Goal: Task Accomplishment & Management: Manage account settings

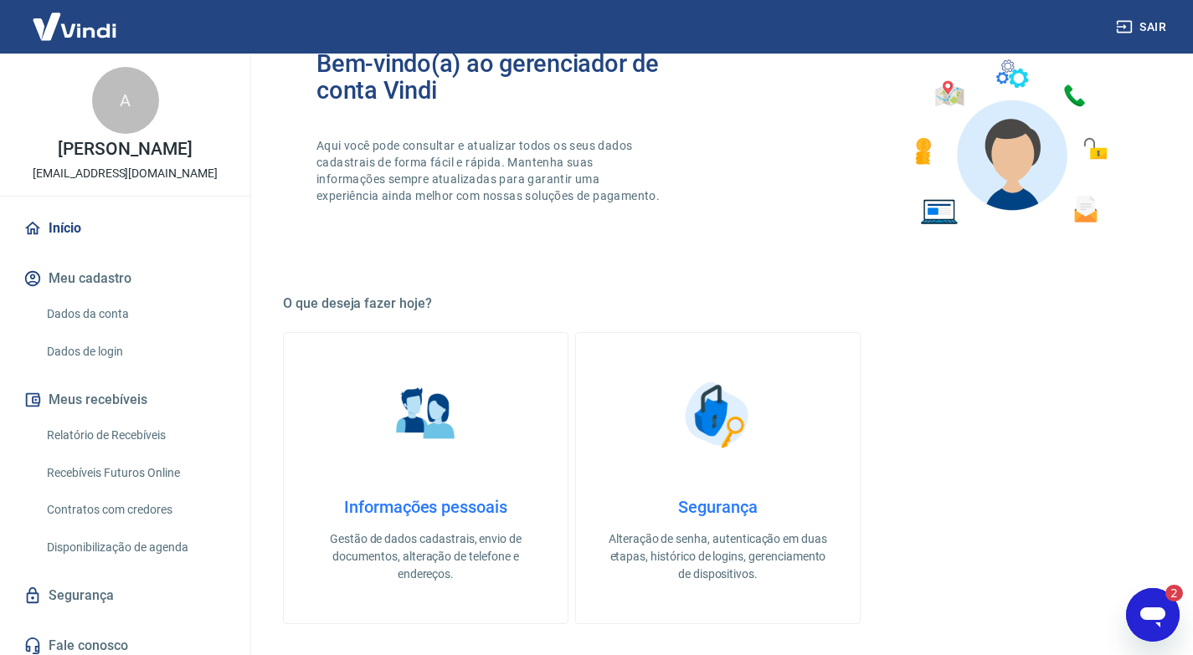
scroll to position [251, 0]
click at [107, 433] on link "Relatório de Recebíveis" at bounding box center [135, 435] width 190 height 34
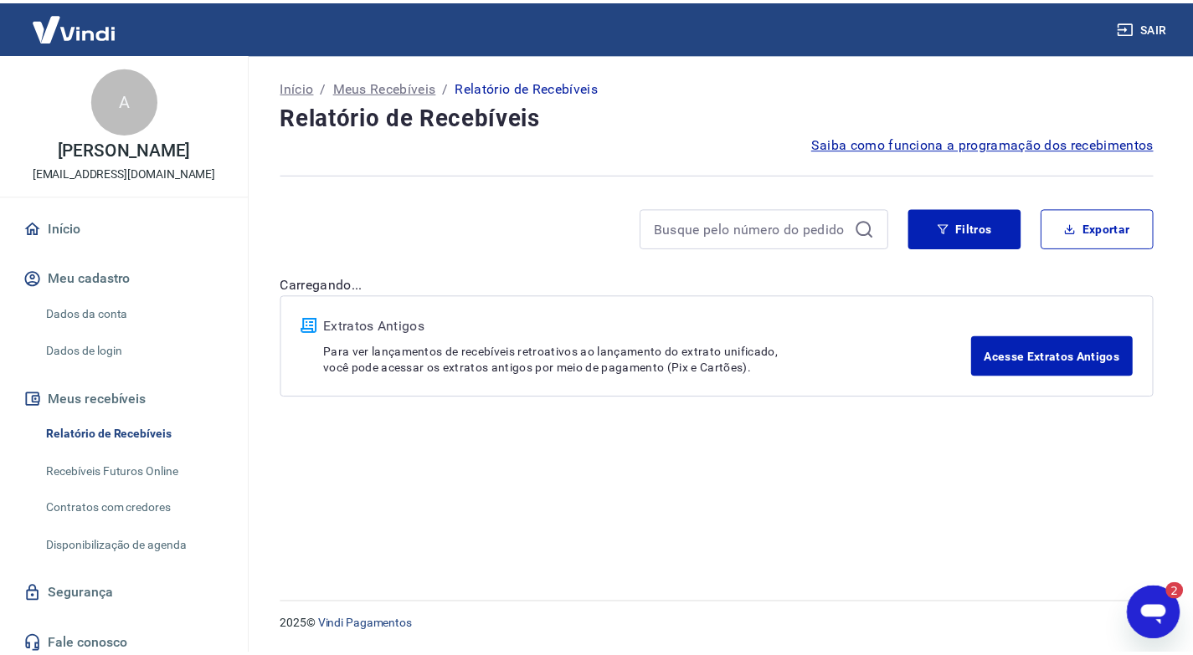
scroll to position [1227, 0]
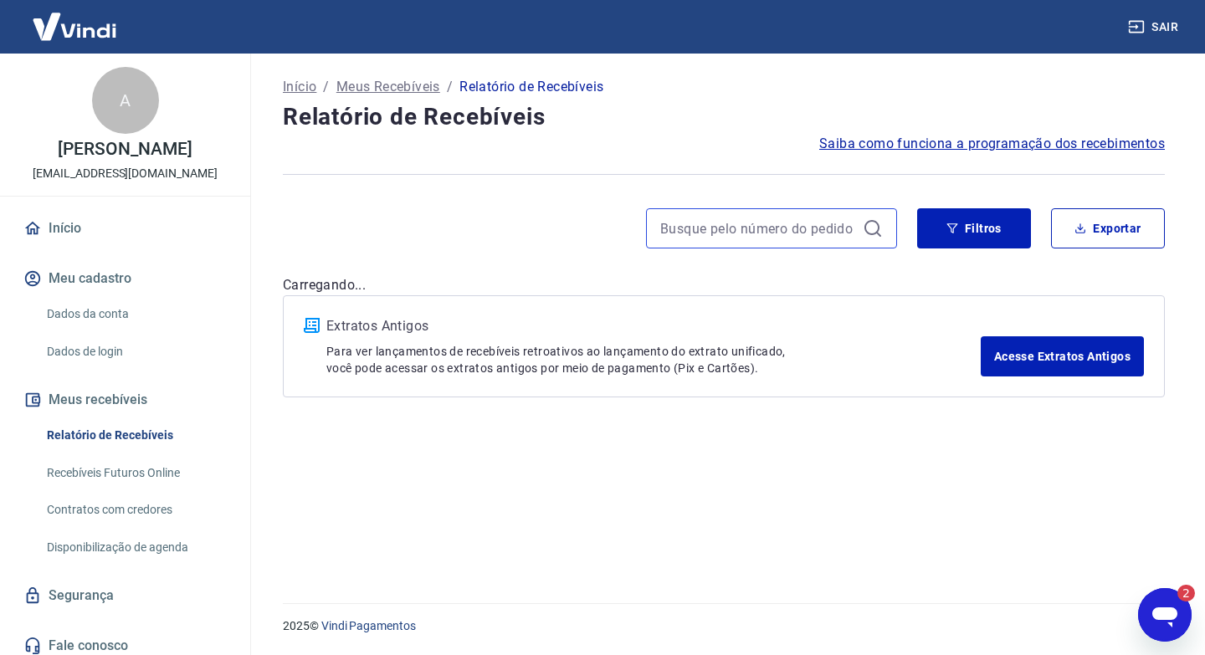
drag, startPoint x: 752, startPoint y: 240, endPoint x: 693, endPoint y: 15, distance: 232.9
click at [752, 240] on input at bounding box center [758, 228] width 196 height 25
type input "3772"
click at [734, 232] on input "3772" at bounding box center [758, 228] width 196 height 25
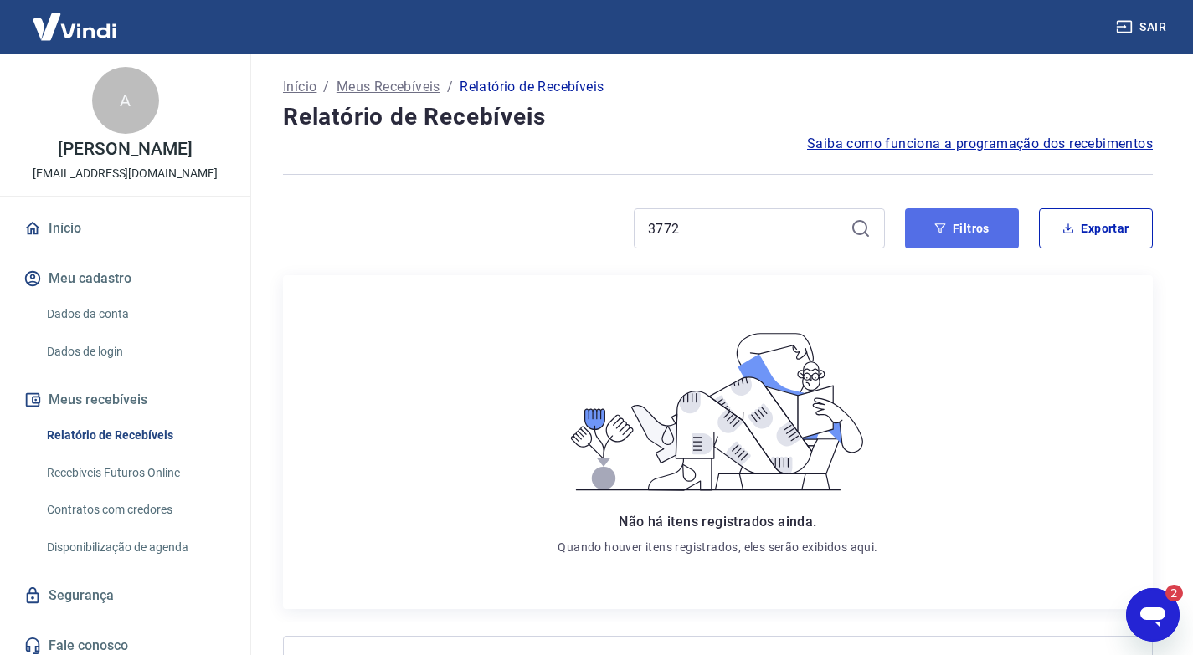
click at [954, 228] on button "Filtros" at bounding box center [962, 228] width 114 height 40
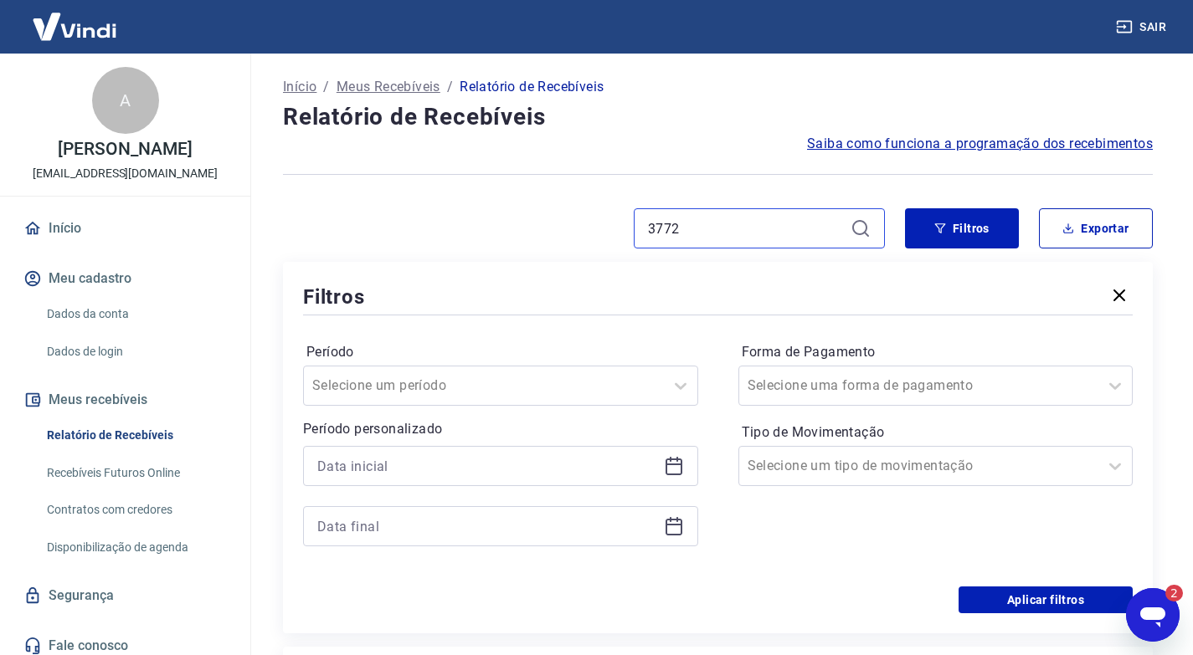
click at [747, 228] on input "3772" at bounding box center [746, 228] width 196 height 25
click at [858, 226] on icon at bounding box center [860, 228] width 20 height 20
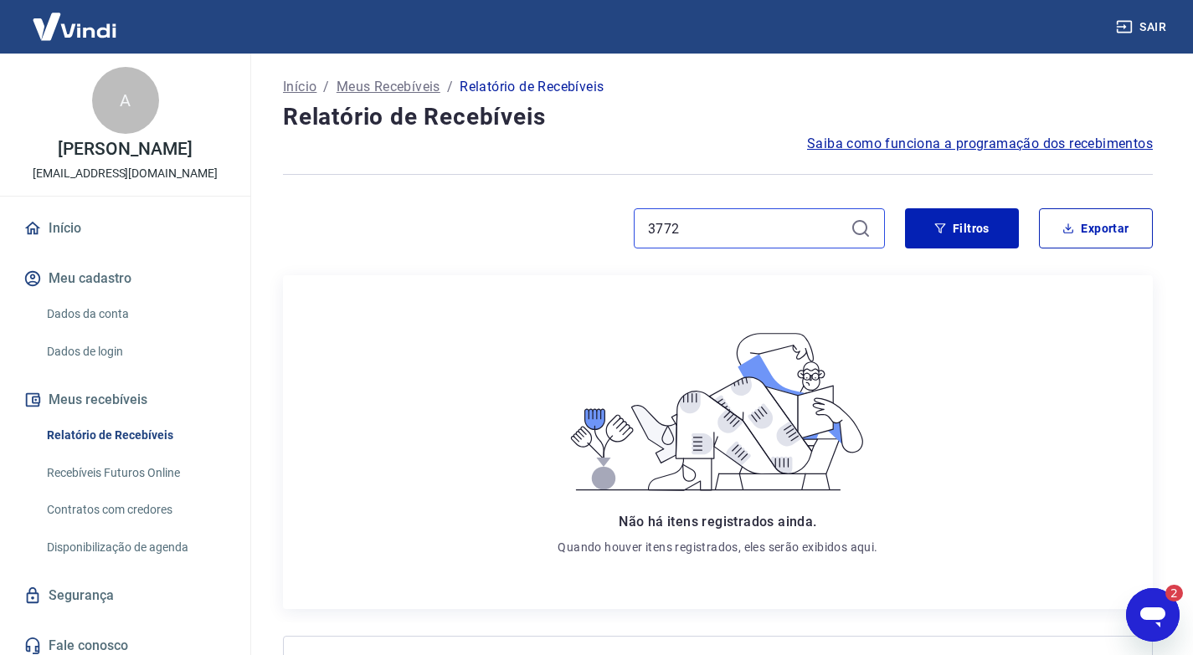
click at [716, 237] on input "3772" at bounding box center [746, 228] width 196 height 25
drag, startPoint x: 696, startPoint y: 228, endPoint x: 661, endPoint y: 219, distance: 36.1
click at [661, 219] on input "3772" at bounding box center [746, 228] width 196 height 25
type input "3782"
click at [69, 227] on link "Início" at bounding box center [125, 228] width 210 height 37
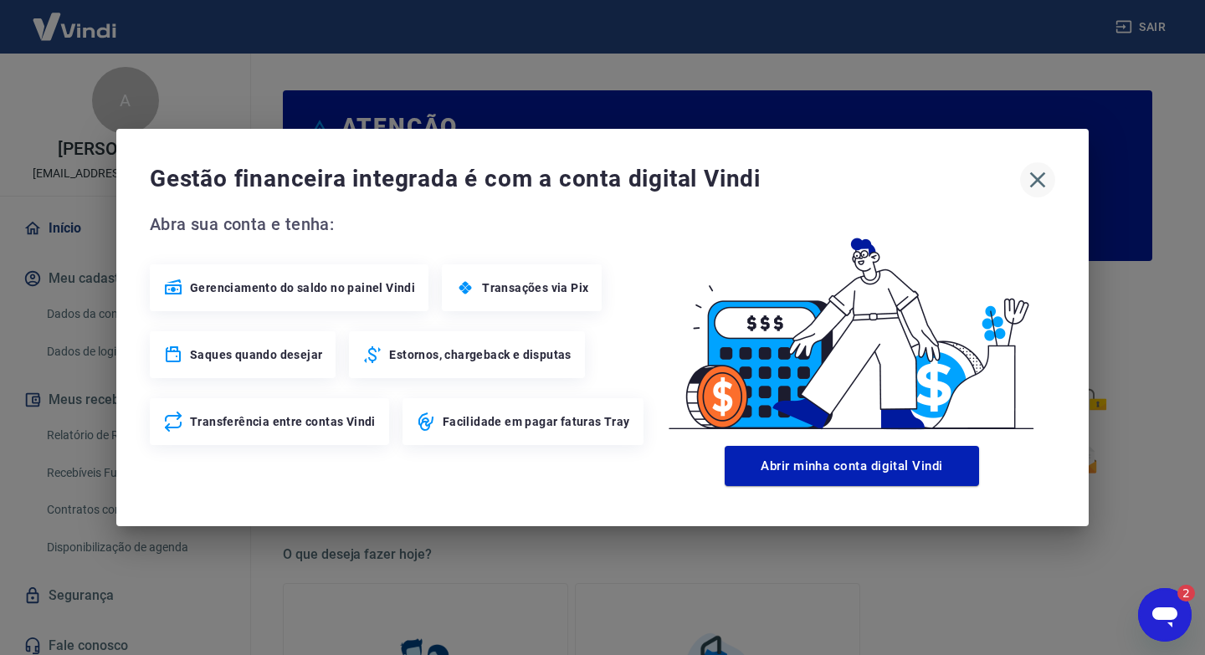
click at [1048, 179] on icon "button" at bounding box center [1037, 180] width 27 height 27
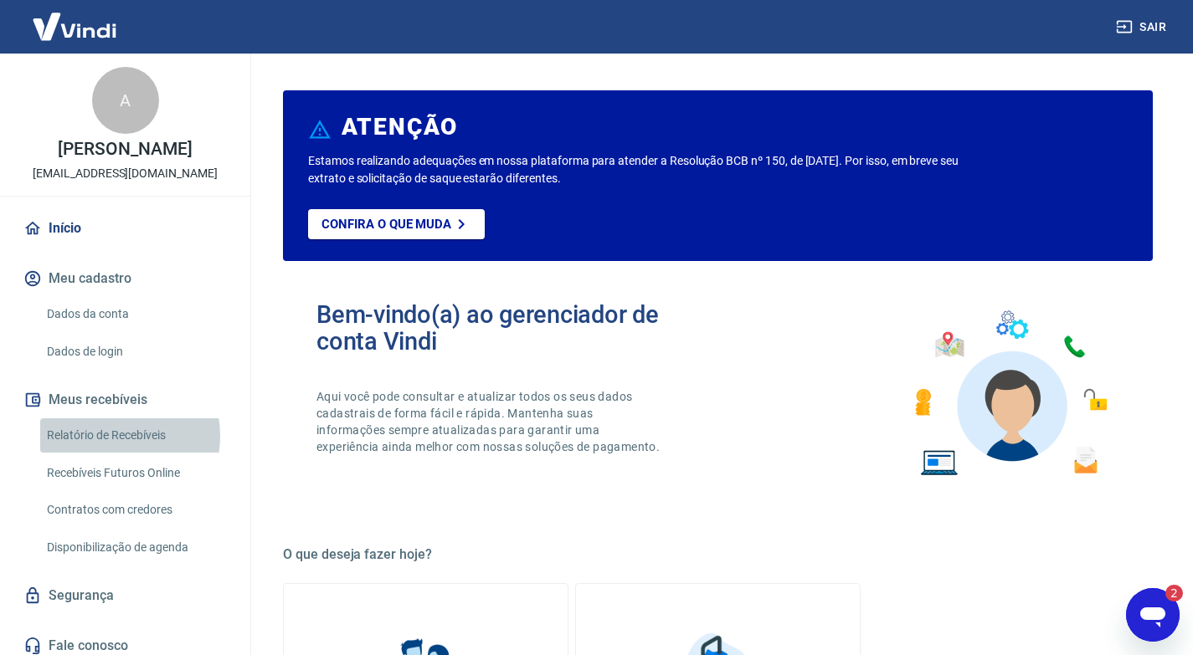
click at [110, 436] on link "Relatório de Recebíveis" at bounding box center [135, 435] width 190 height 34
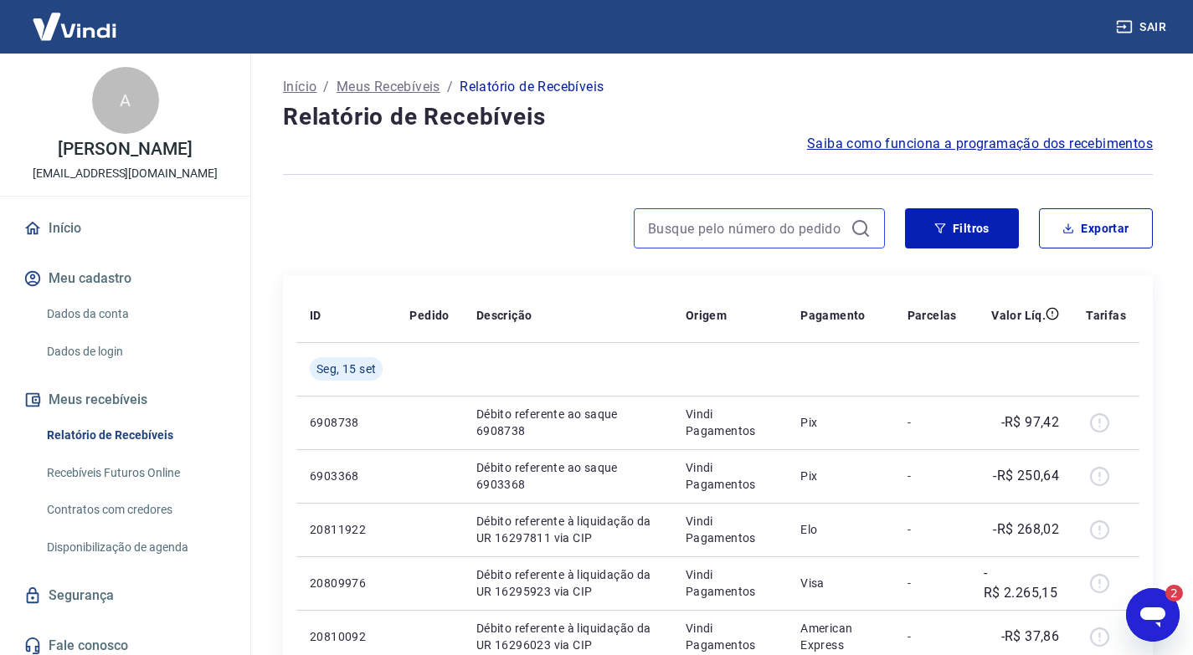
click at [702, 234] on input at bounding box center [746, 228] width 196 height 25
click at [659, 229] on input at bounding box center [746, 228] width 196 height 25
click at [679, 223] on input "3772" at bounding box center [746, 228] width 196 height 25
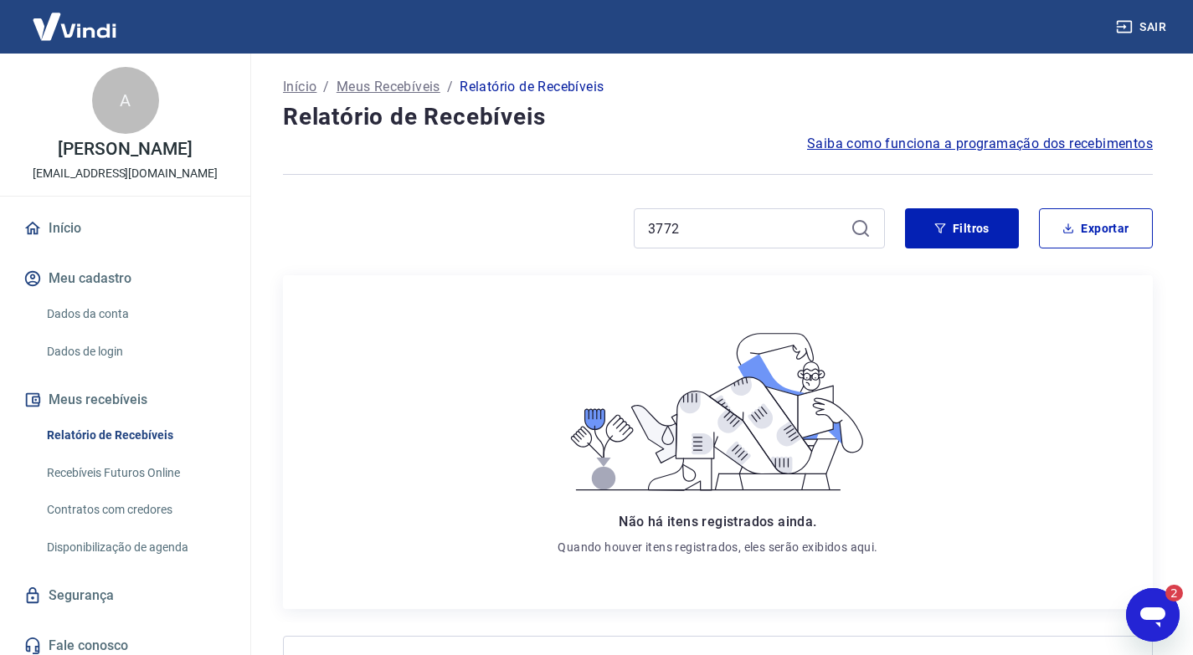
click at [859, 228] on icon at bounding box center [860, 228] width 20 height 20
drag, startPoint x: 757, startPoint y: 228, endPoint x: 506, endPoint y: 222, distance: 252.0
click at [506, 222] on div "3772" at bounding box center [584, 228] width 602 height 40
type input "3772"
click at [966, 231] on button "Filtros" at bounding box center [962, 228] width 114 height 40
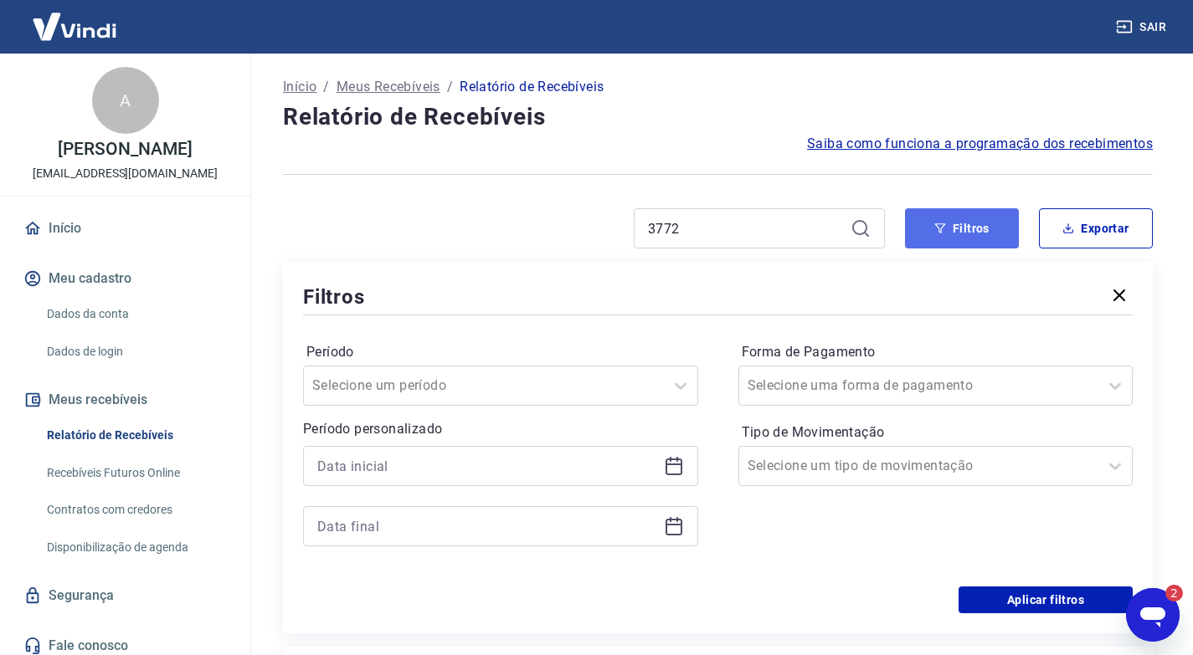
click at [966, 231] on button "Filtros" at bounding box center [962, 228] width 114 height 40
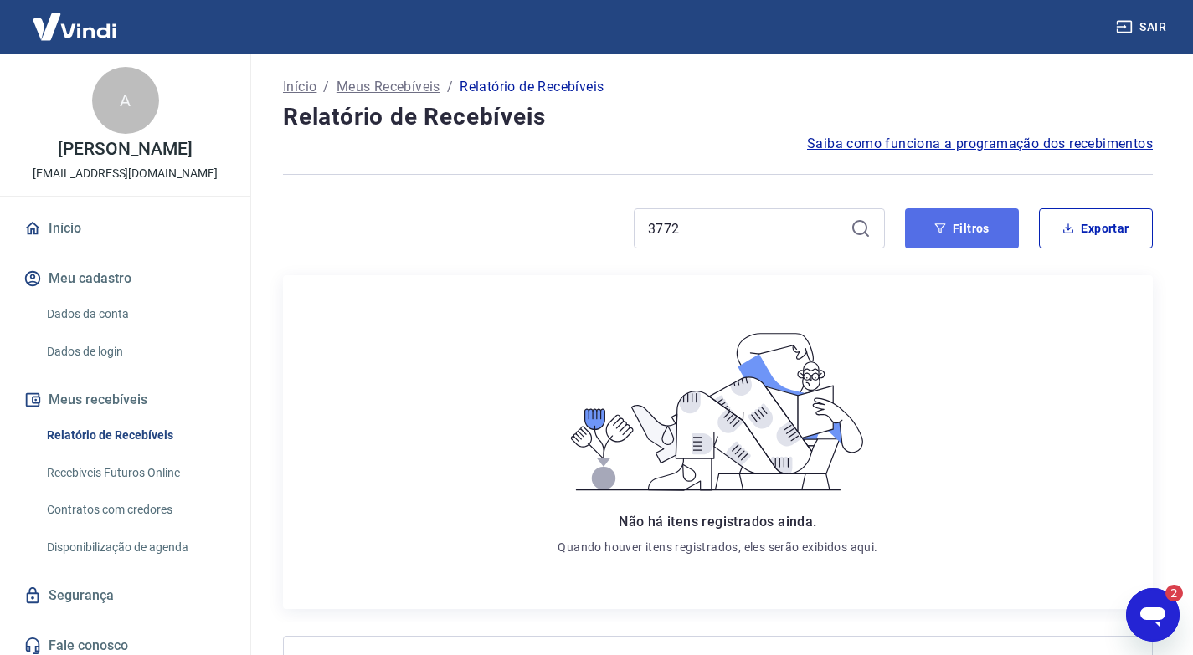
click at [966, 231] on button "Filtros" at bounding box center [962, 228] width 114 height 40
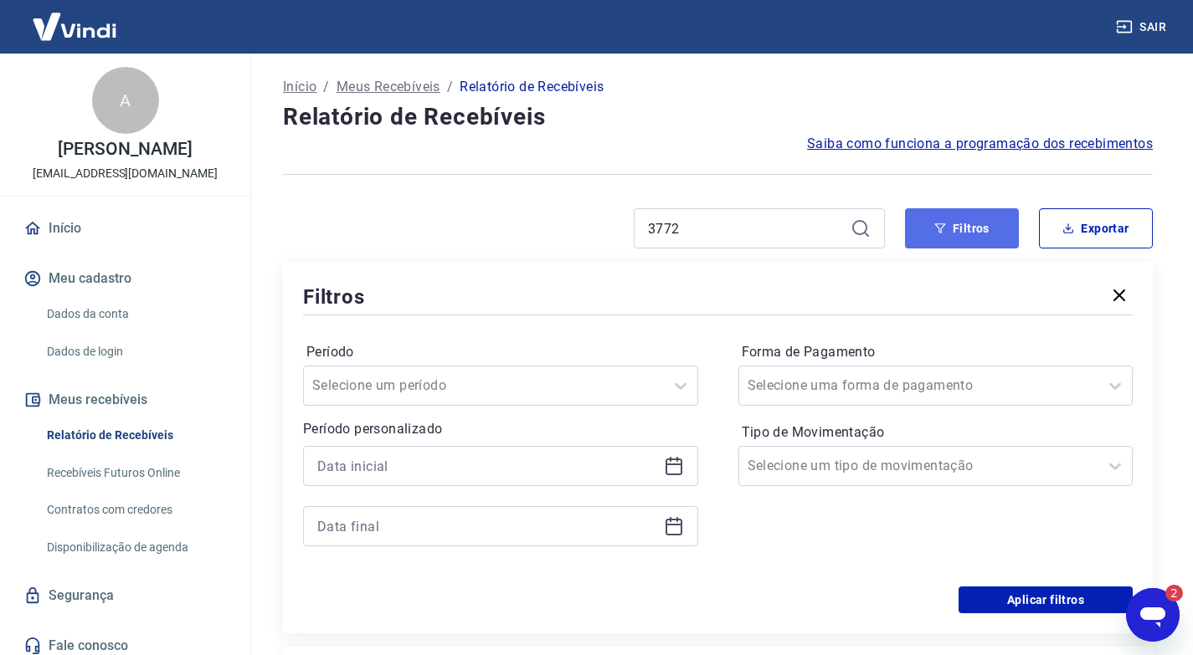
click at [966, 231] on button "Filtros" at bounding box center [962, 228] width 114 height 40
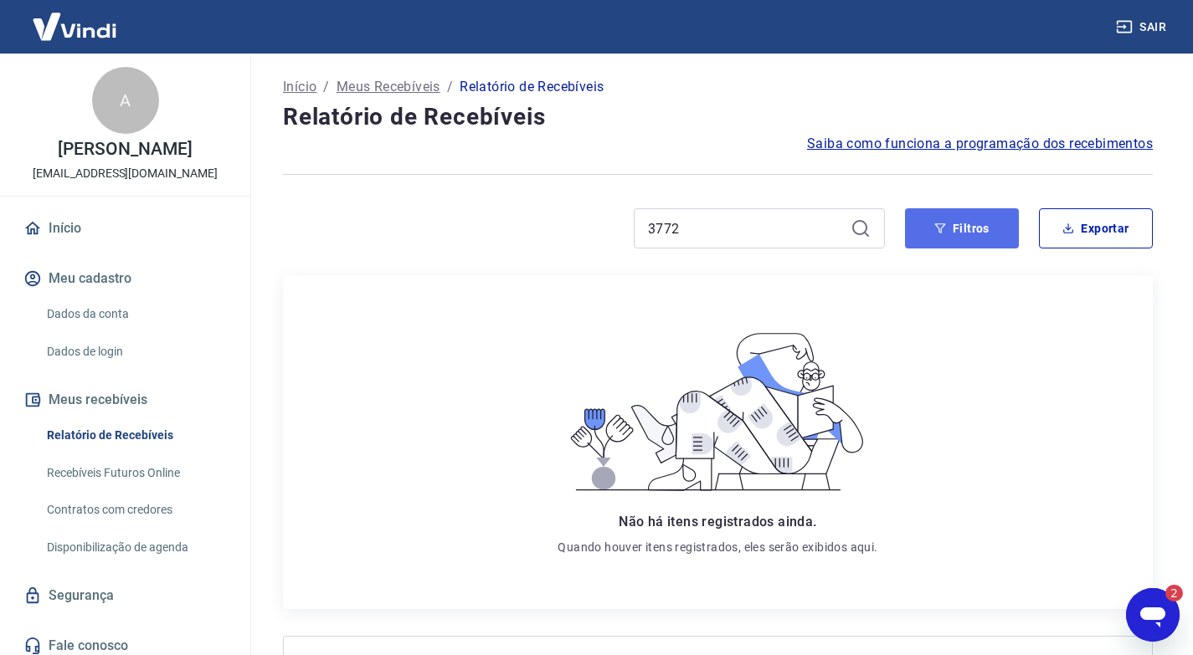
click at [966, 231] on button "Filtros" at bounding box center [962, 228] width 114 height 40
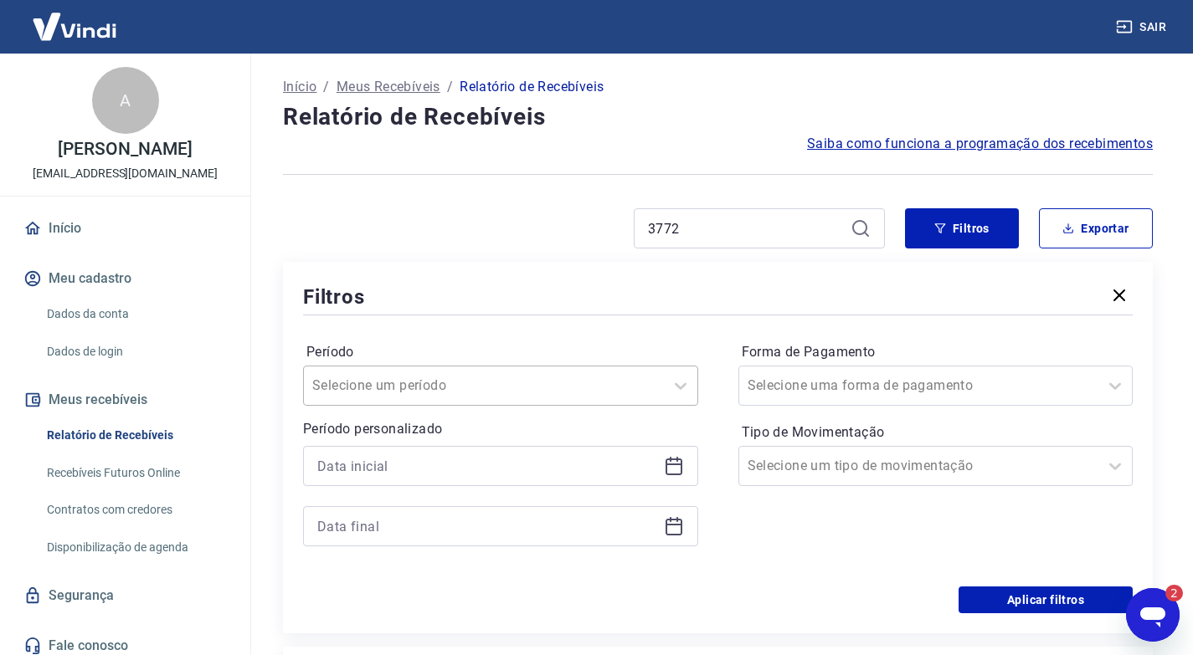
click at [407, 392] on input "Período" at bounding box center [396, 386] width 169 height 20
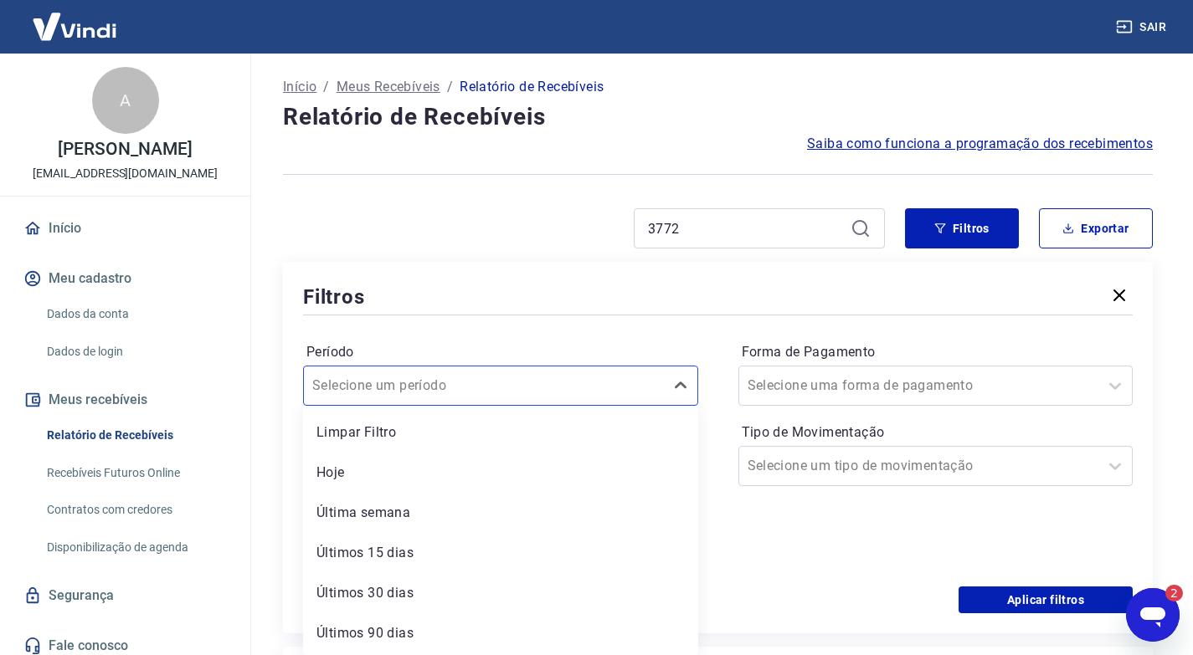
scroll to position [2, 0]
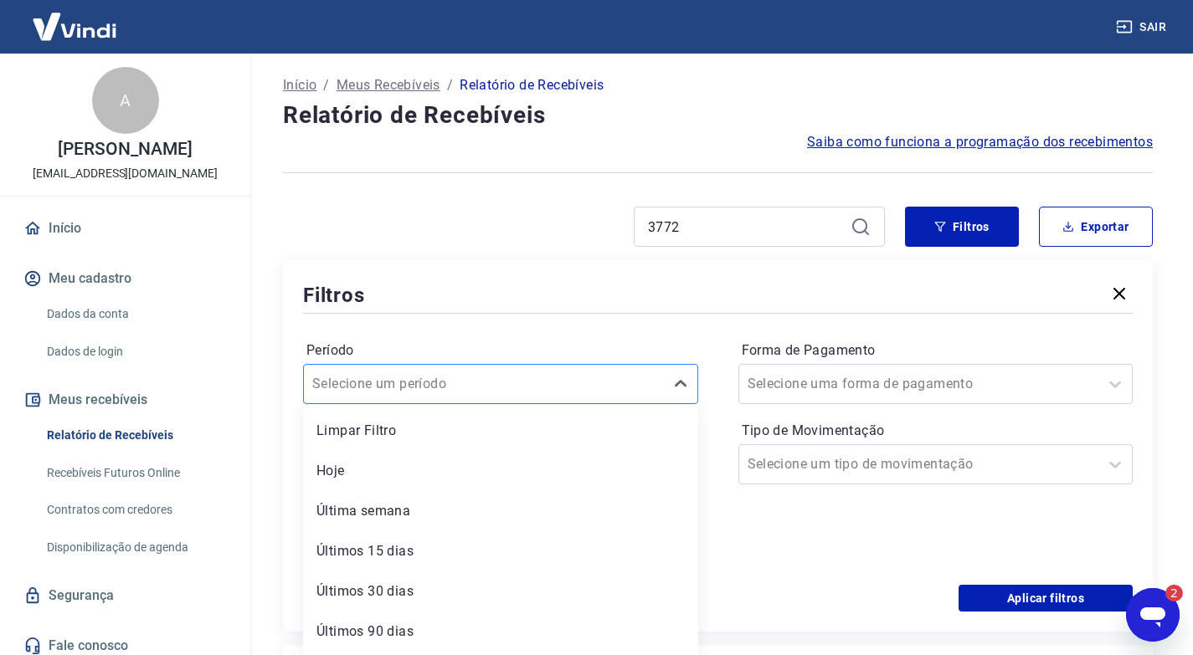
click at [470, 381] on div at bounding box center [483, 383] width 343 height 23
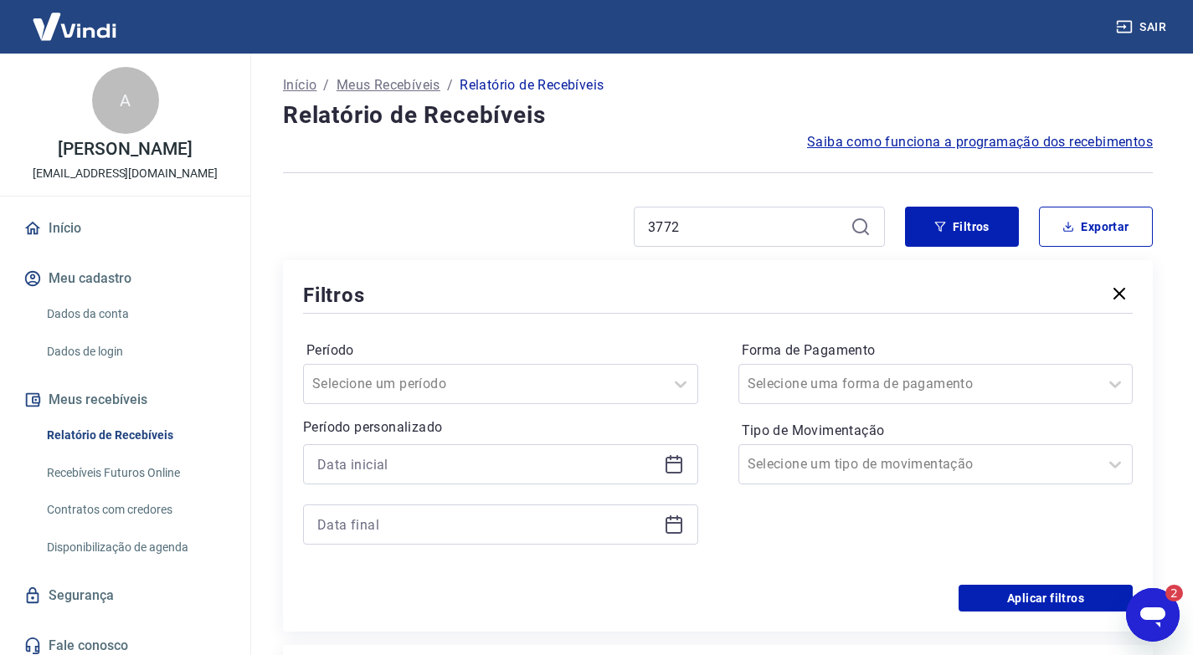
click at [471, 320] on div "Período Selecione um período Período personalizado Forma de Pagamento Selecione…" at bounding box center [717, 451] width 829 height 268
click at [362, 450] on div at bounding box center [500, 464] width 395 height 40
click at [465, 456] on input at bounding box center [487, 464] width 340 height 25
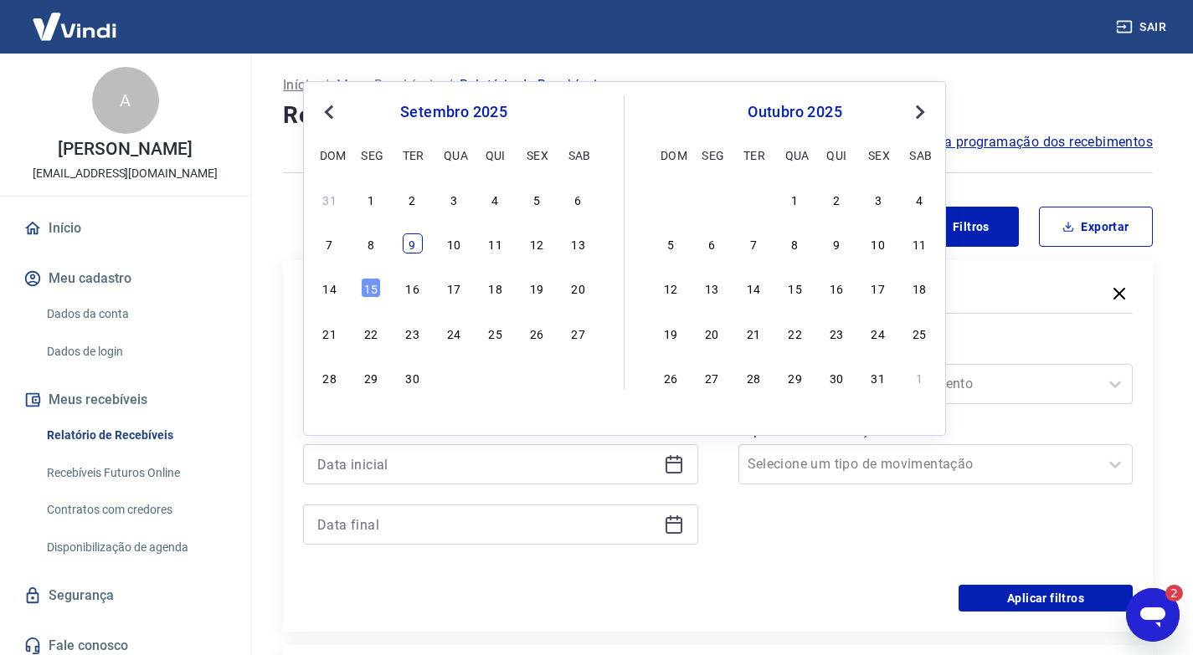
click at [402, 236] on div "7 8 9 10 11 12 13" at bounding box center [453, 244] width 273 height 24
click at [411, 239] on div "9" at bounding box center [413, 244] width 20 height 20
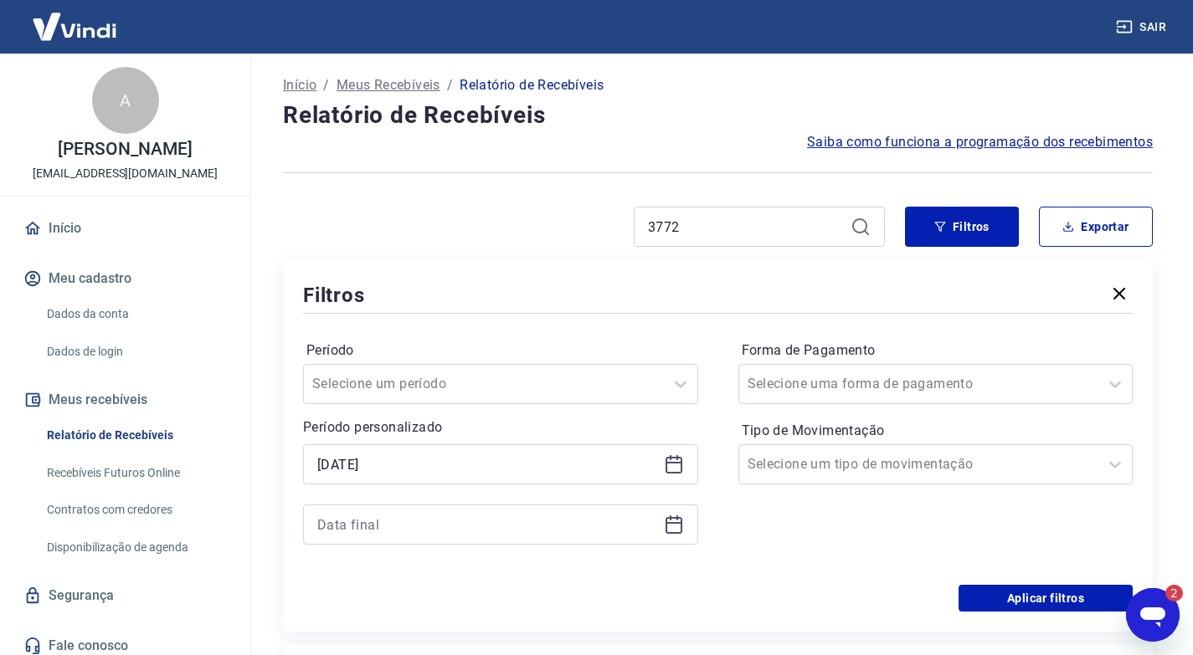
type input "[DATE]"
click at [675, 529] on icon at bounding box center [674, 525] width 20 height 20
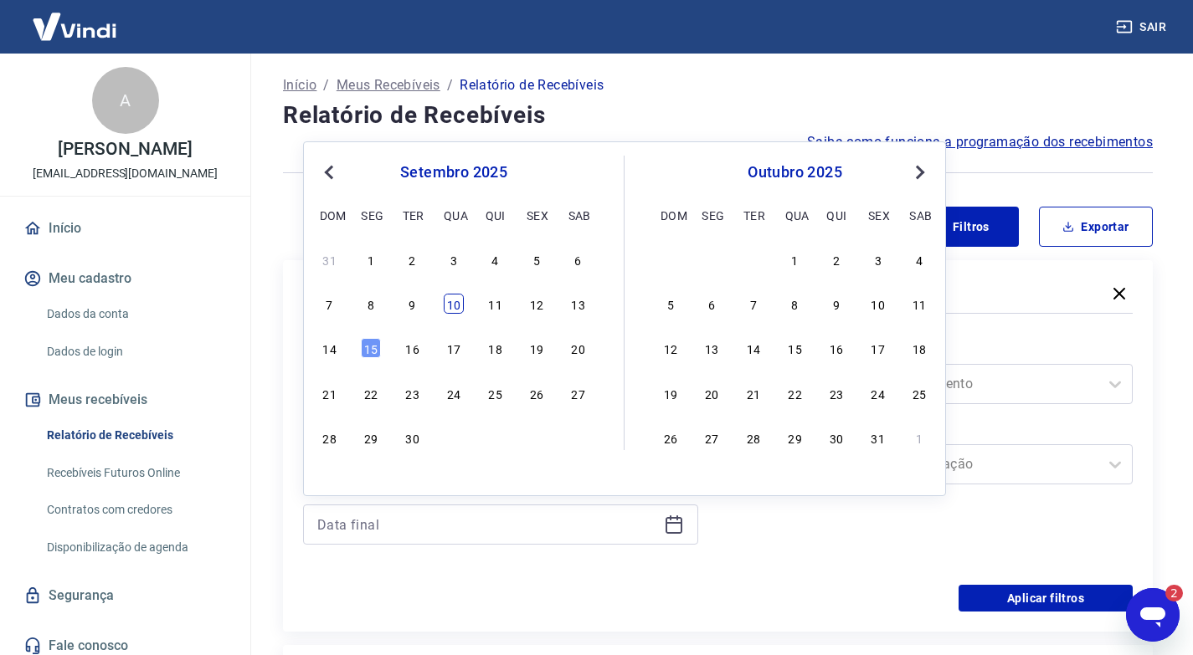
click at [457, 305] on div "10" at bounding box center [454, 304] width 20 height 20
type input "[DATE]"
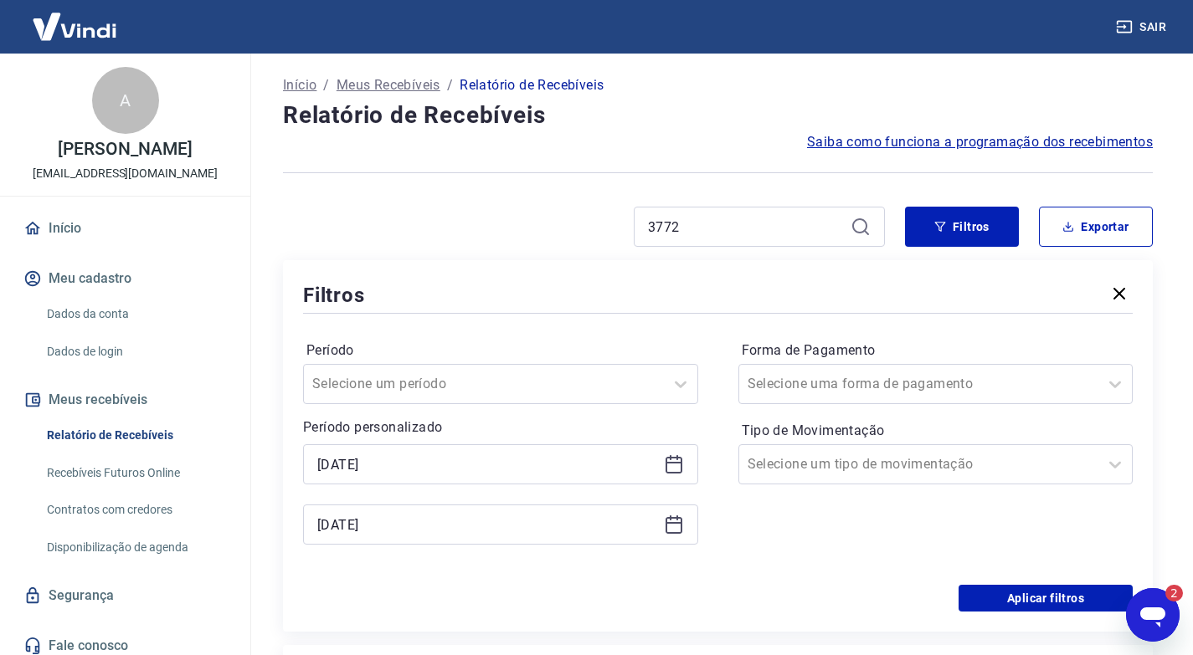
scroll to position [253, 0]
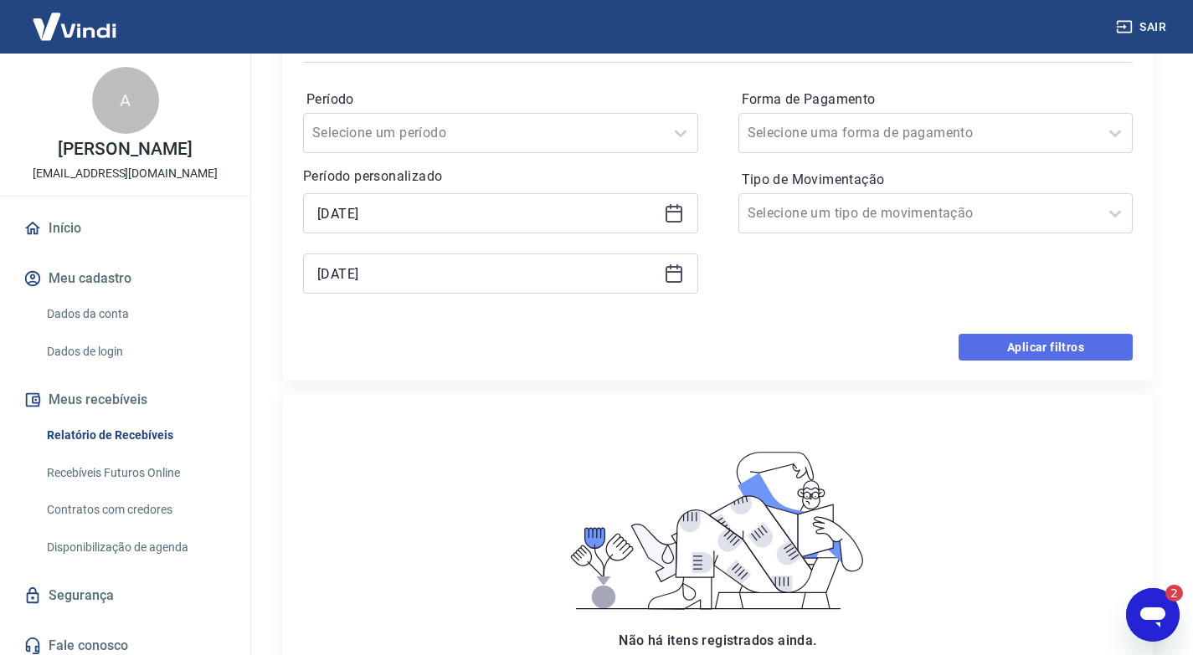
click at [997, 334] on button "Aplicar filtros" at bounding box center [1045, 347] width 174 height 27
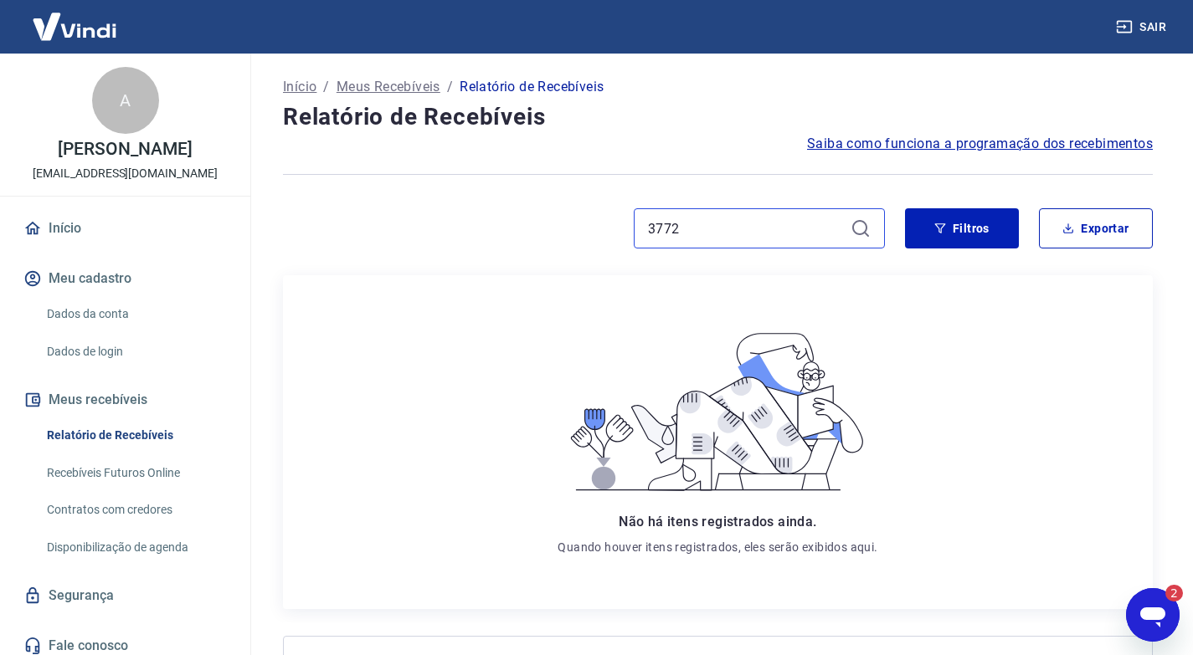
drag, startPoint x: 589, startPoint y: 225, endPoint x: 554, endPoint y: 225, distance: 35.2
click at [554, 225] on div "3772" at bounding box center [584, 228] width 602 height 40
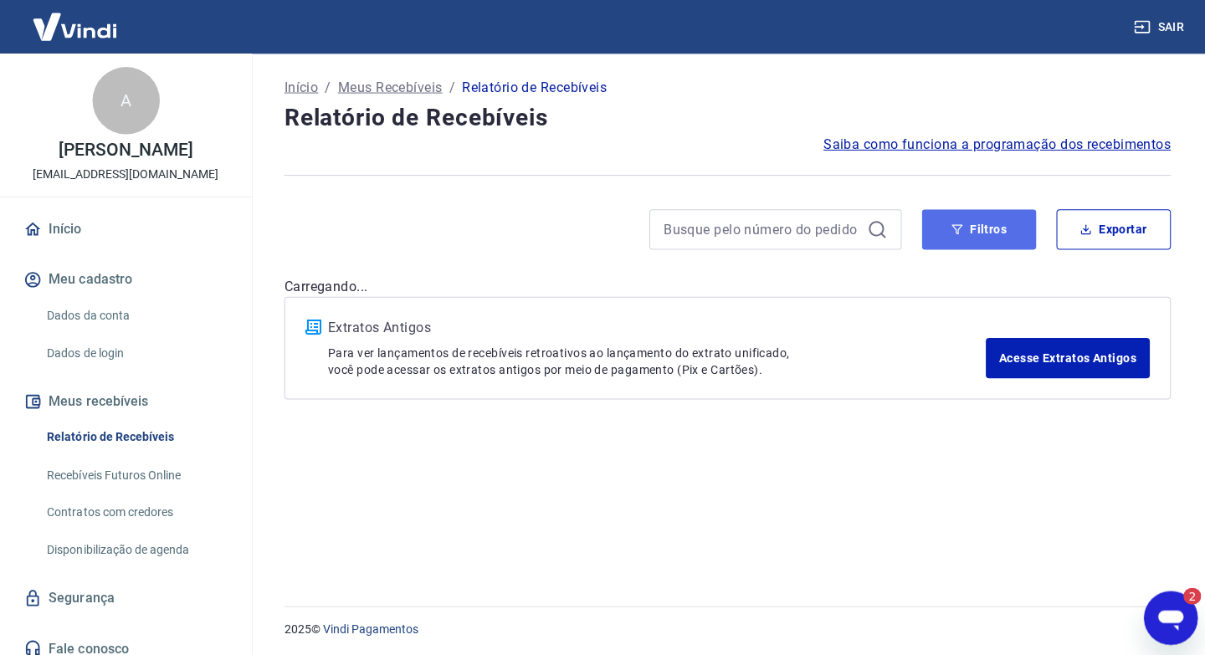
click at [946, 246] on button "Filtros" at bounding box center [974, 228] width 114 height 40
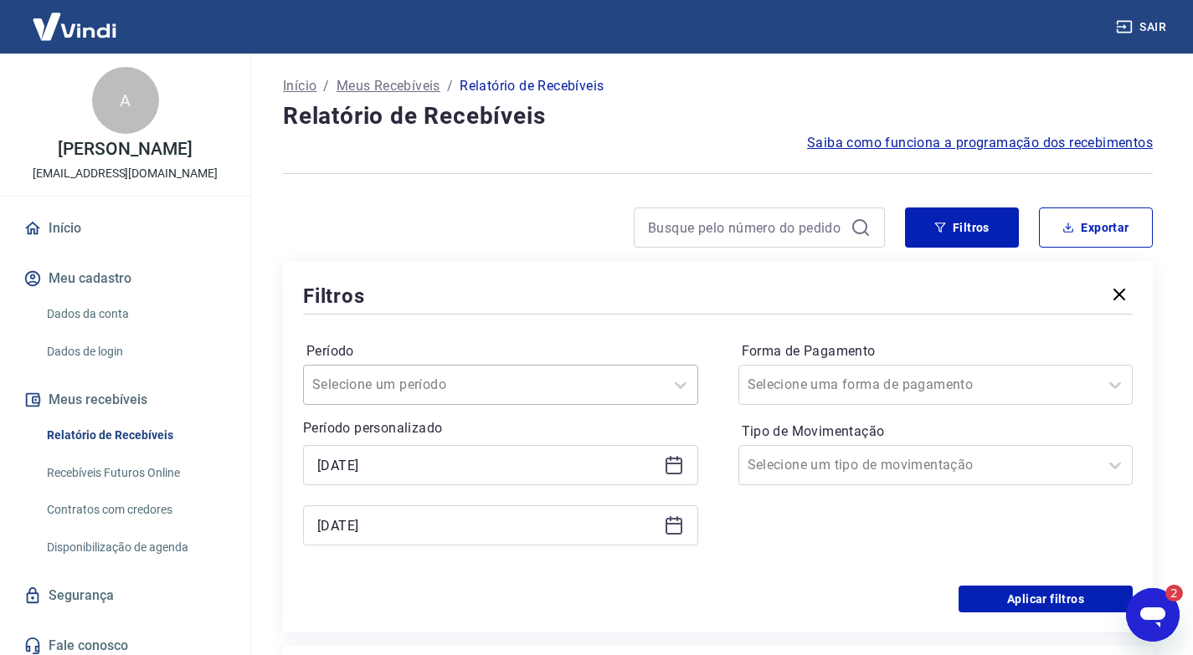
scroll to position [2, 0]
click at [408, 387] on input "Período" at bounding box center [396, 384] width 169 height 20
click at [404, 315] on div at bounding box center [717, 314] width 829 height 8
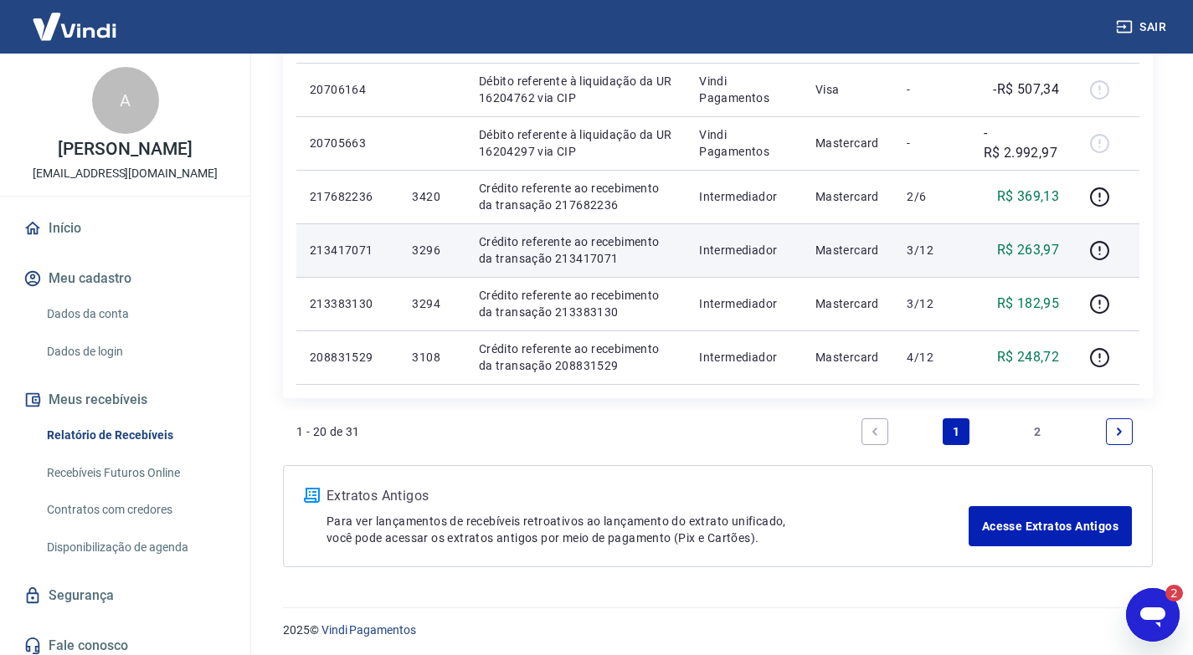
scroll to position [1425, 0]
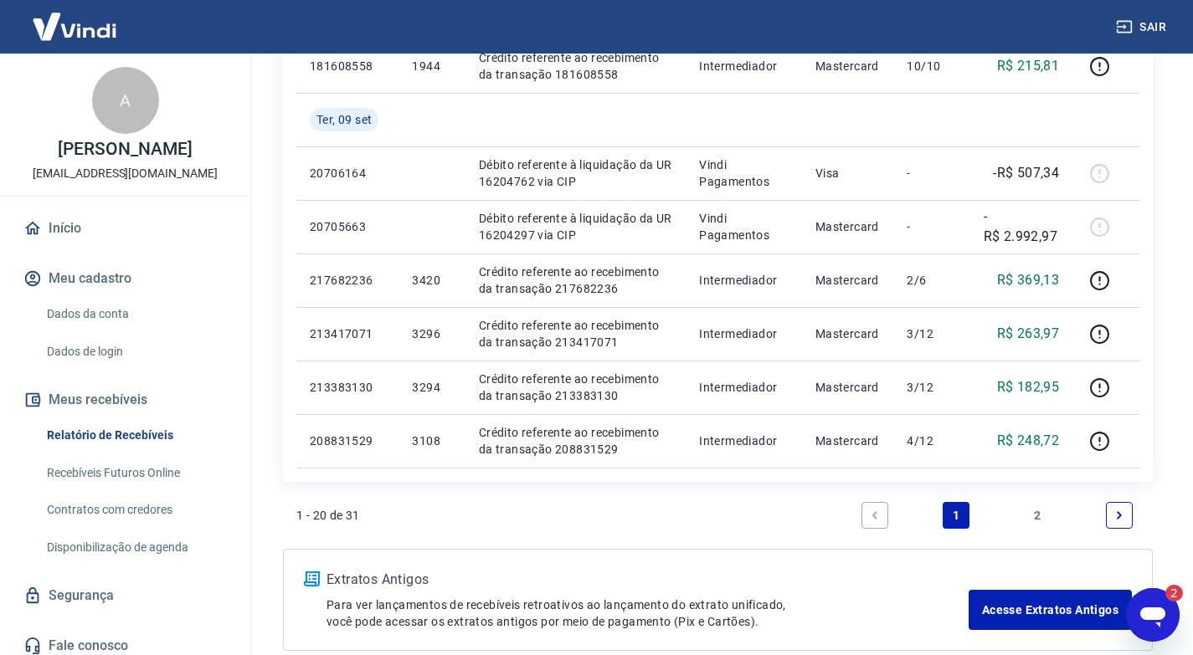
click at [1039, 512] on link "2" at bounding box center [1037, 515] width 27 height 27
